Goal: Information Seeking & Learning: Learn about a topic

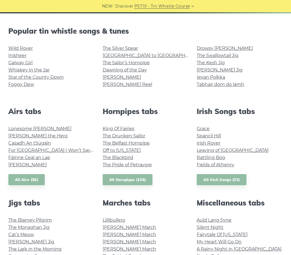
scroll to position [132, 0]
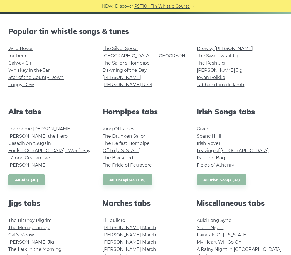
click at [31, 47] on link "Wild Rover" at bounding box center [20, 48] width 24 height 5
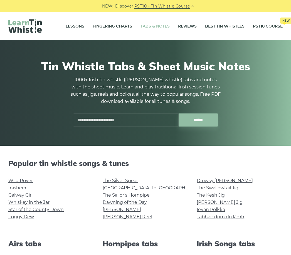
scroll to position [150, 0]
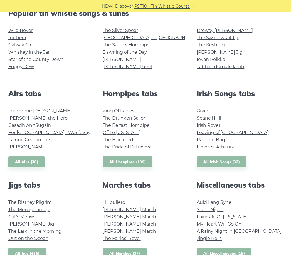
click at [47, 54] on link "Whiskey in the Jar" at bounding box center [28, 51] width 41 height 5
click at [59, 62] on link "Star of the County Down" at bounding box center [35, 59] width 55 height 5
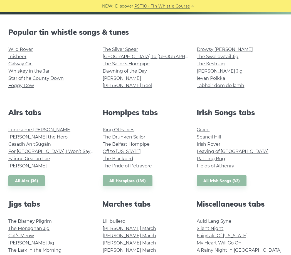
scroll to position [131, 0]
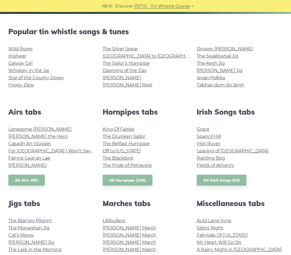
click at [236, 55] on link "The Swallowtail Jig" at bounding box center [217, 56] width 42 height 5
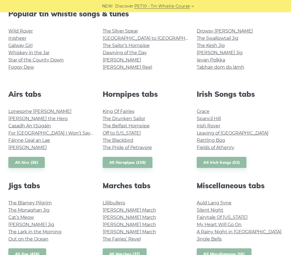
click at [110, 62] on link "[PERSON_NAME]" at bounding box center [122, 59] width 38 height 5
click at [236, 39] on link "The Swallowtail Jig" at bounding box center [217, 38] width 42 height 5
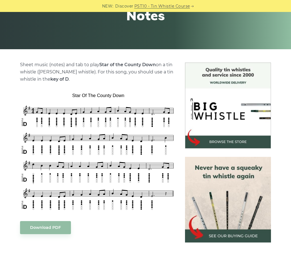
scroll to position [97, 0]
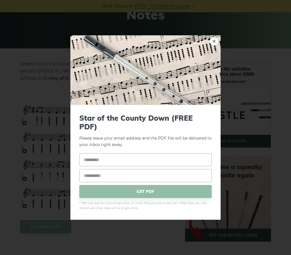
click at [216, 45] on link "×" at bounding box center [213, 41] width 8 height 8
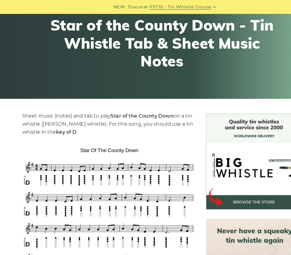
scroll to position [56, 0]
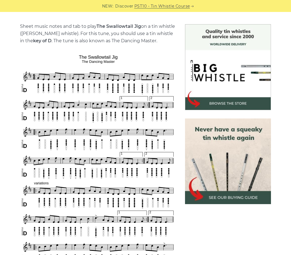
scroll to position [135, 0]
